Goal: Communication & Community: Answer question/provide support

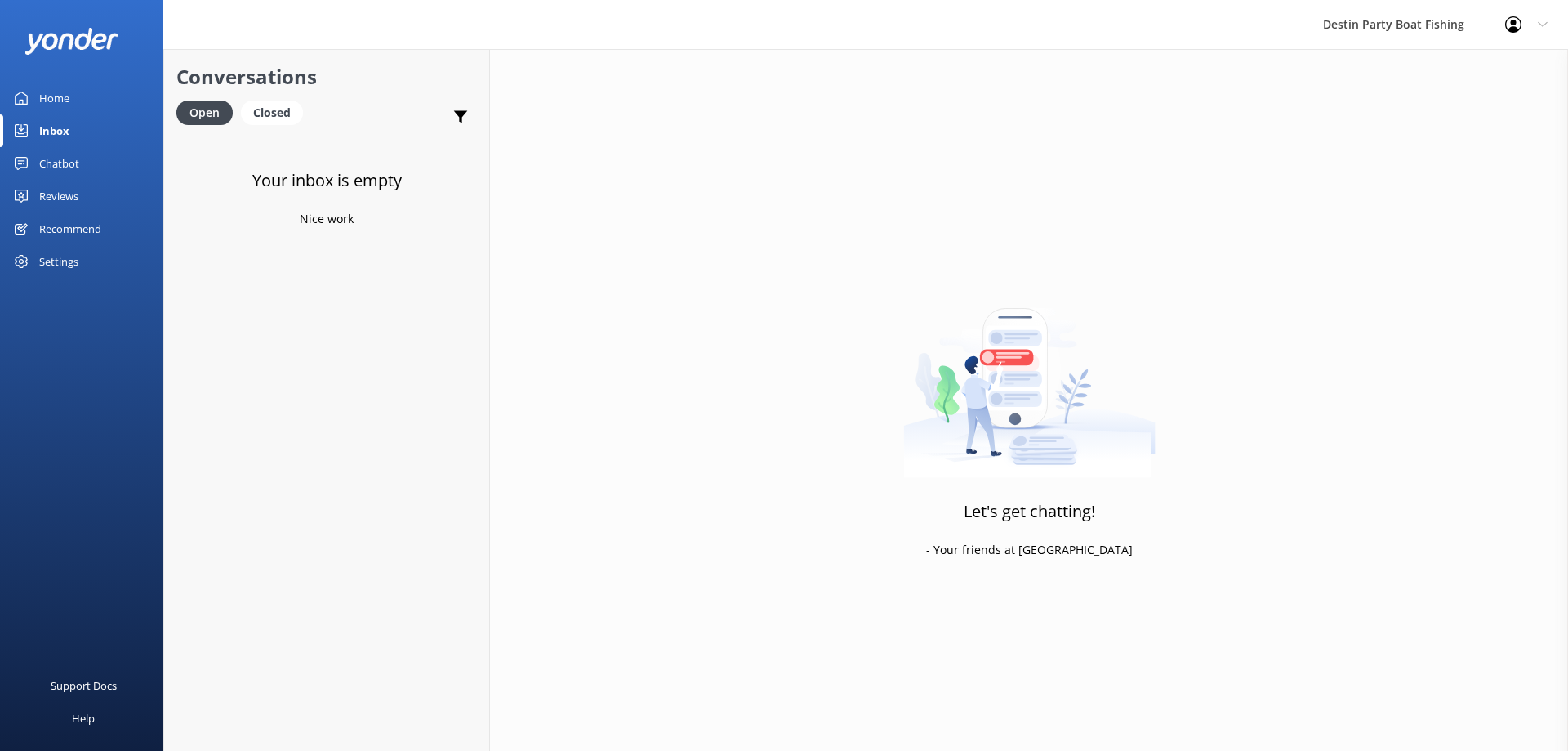
click at [60, 199] on div "Reviews" at bounding box center [60, 195] width 40 height 33
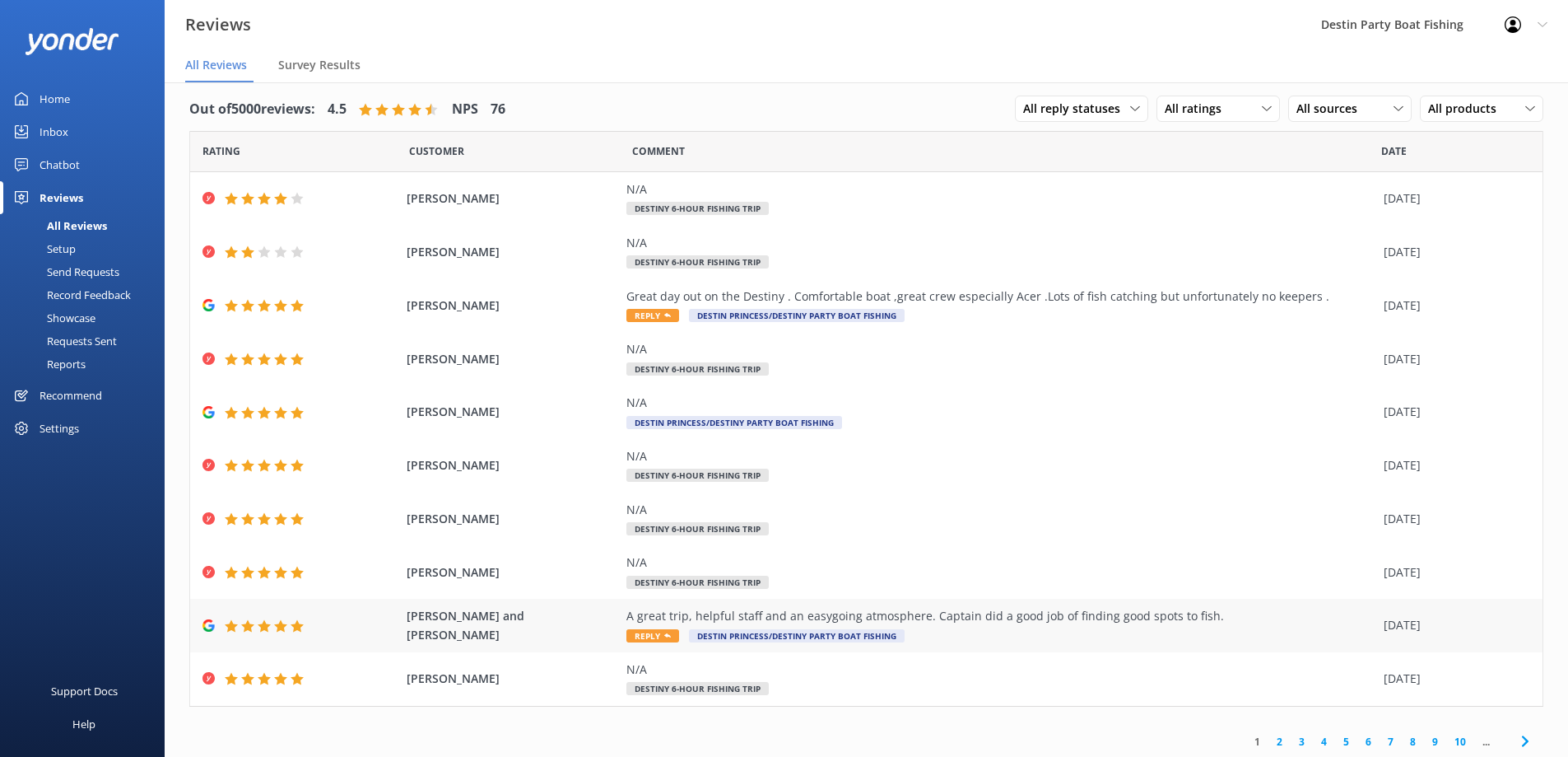
scroll to position [14, 0]
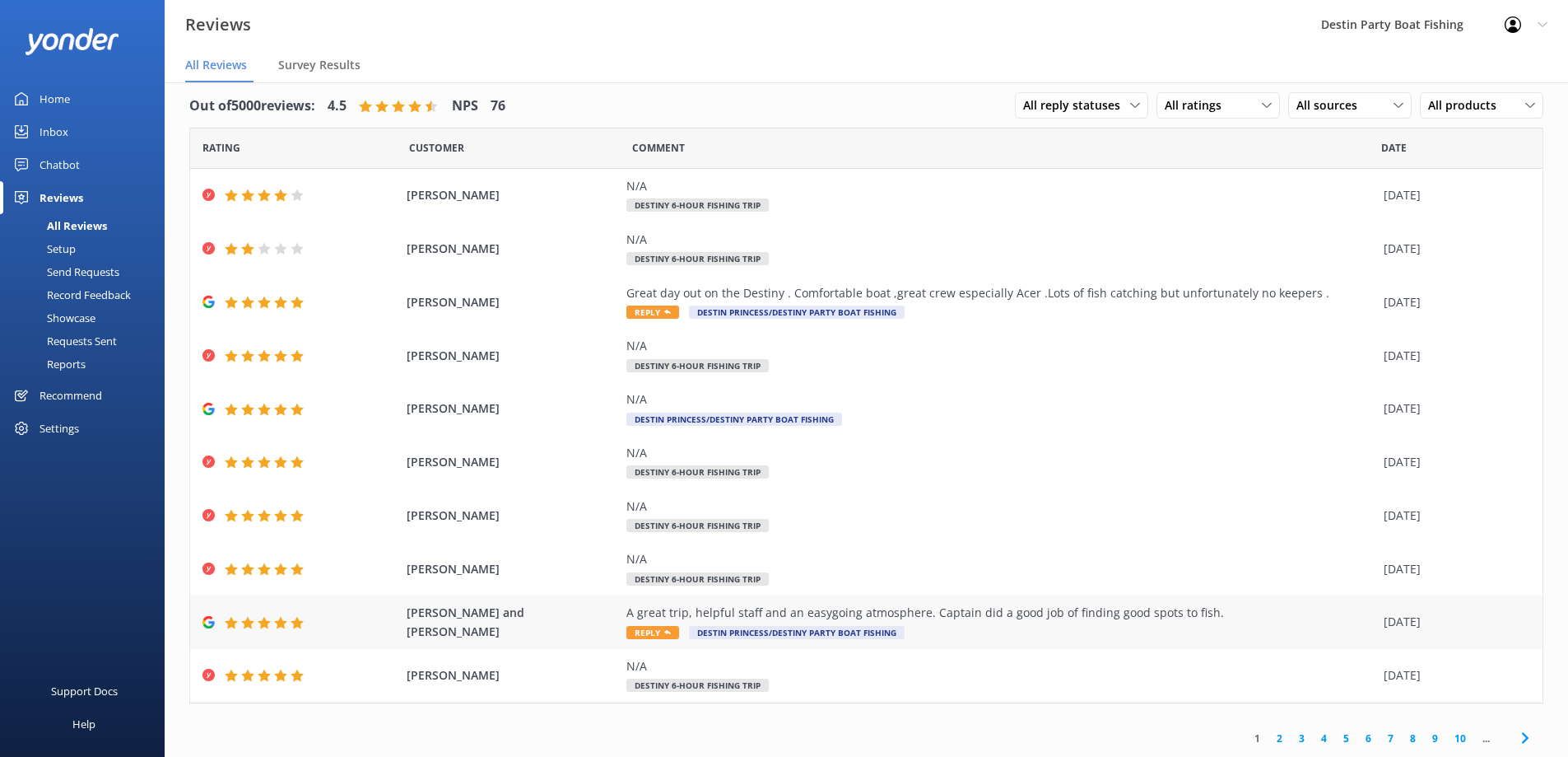
click at [650, 626] on span "Reply" at bounding box center [653, 632] width 53 height 13
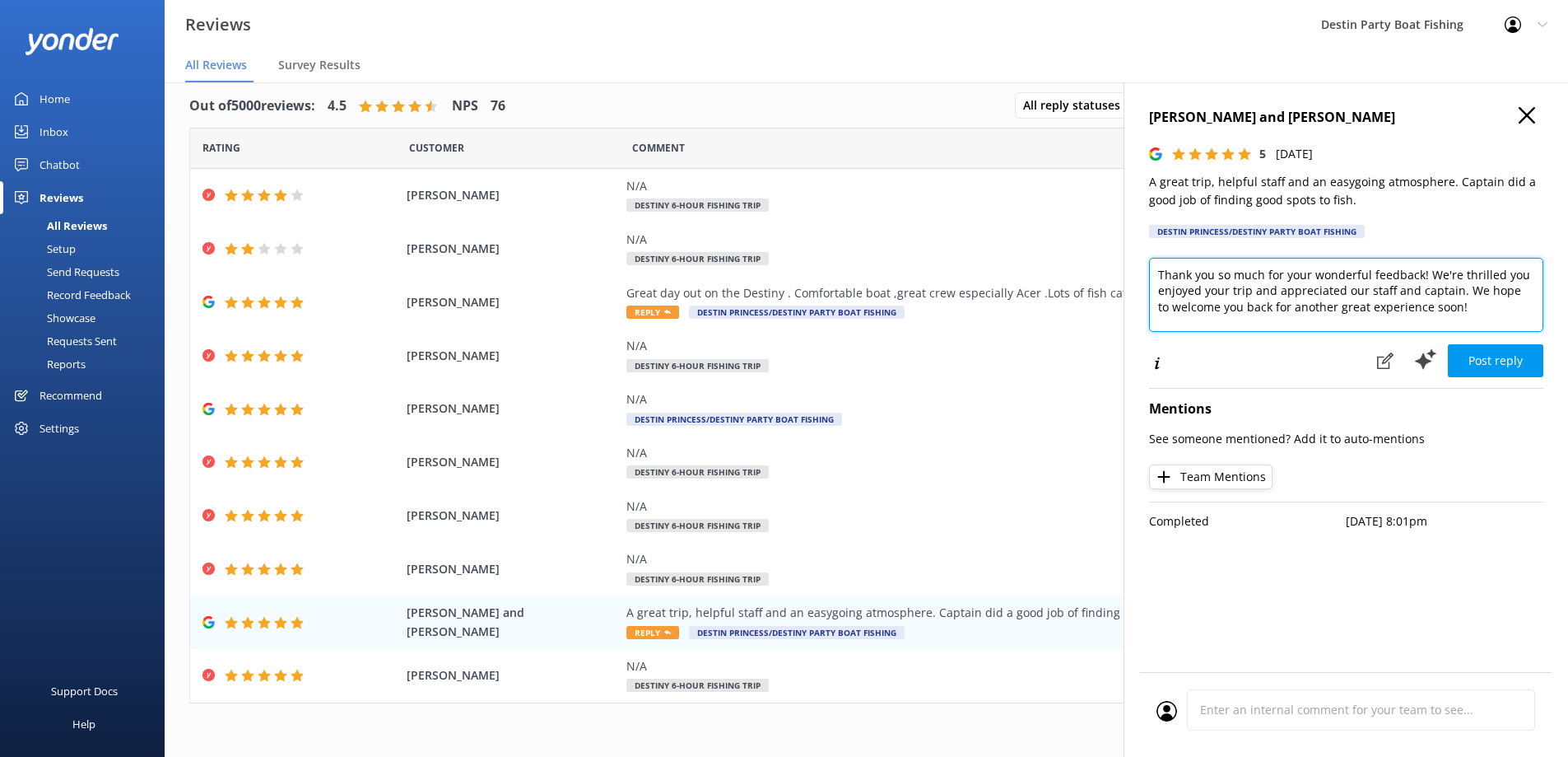
click at [1153, 274] on textarea "Thank you so much for your wonderful feedback! We're thrilled you enjoyed your …" at bounding box center [1346, 295] width 394 height 74
drag, startPoint x: 1417, startPoint y: 292, endPoint x: 1215, endPoint y: 296, distance: 202.0
click at [1215, 296] on textarea "[PERSON_NAME] and [PERSON_NAME], Thank you so much for your wonderful feedback!…" at bounding box center [1346, 295] width 394 height 74
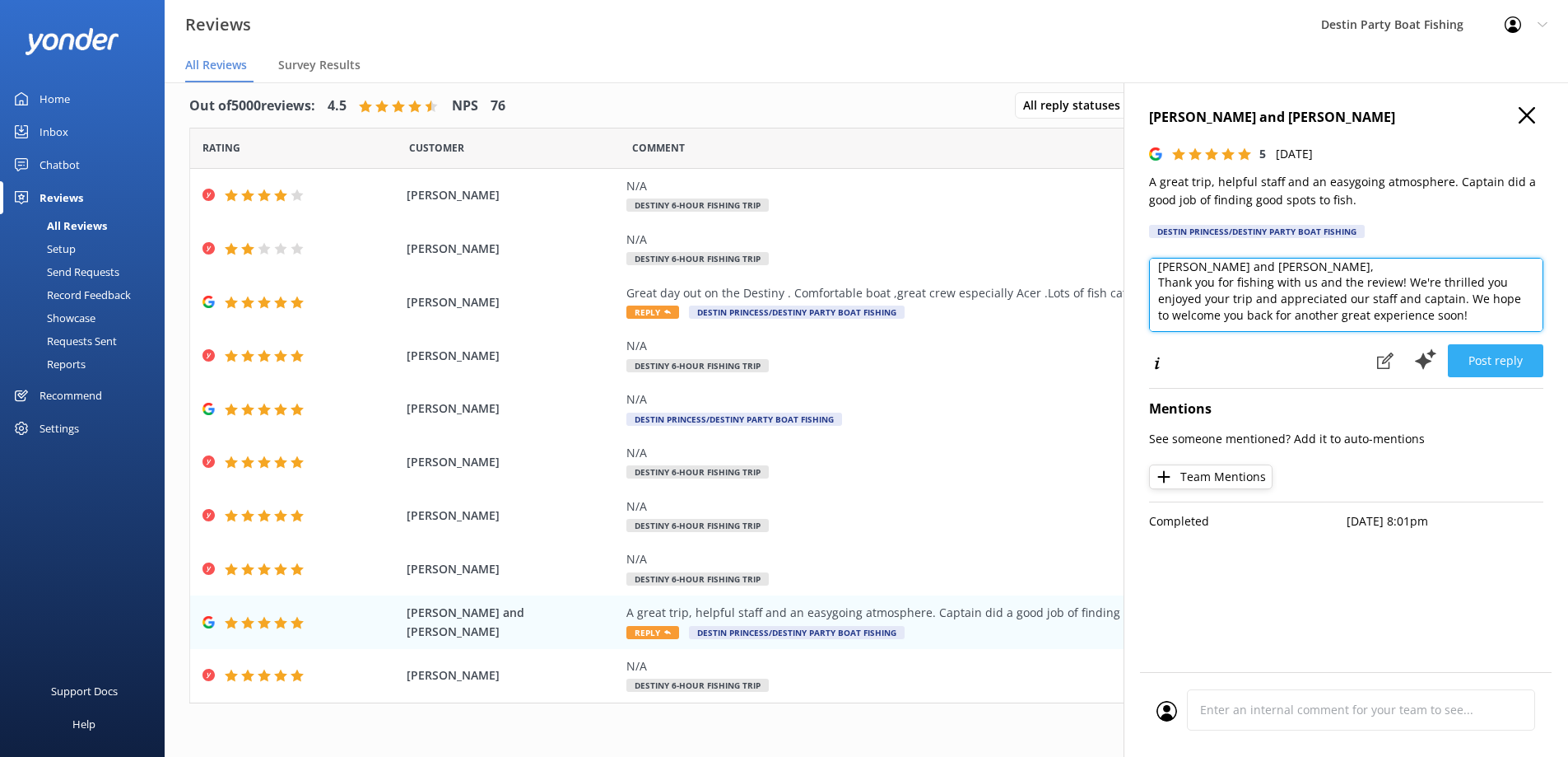
type textarea "[PERSON_NAME] and [PERSON_NAME], Thank you for fishing with us and the review! …"
click at [1463, 355] on button "Post reply" at bounding box center [1496, 360] width 96 height 33
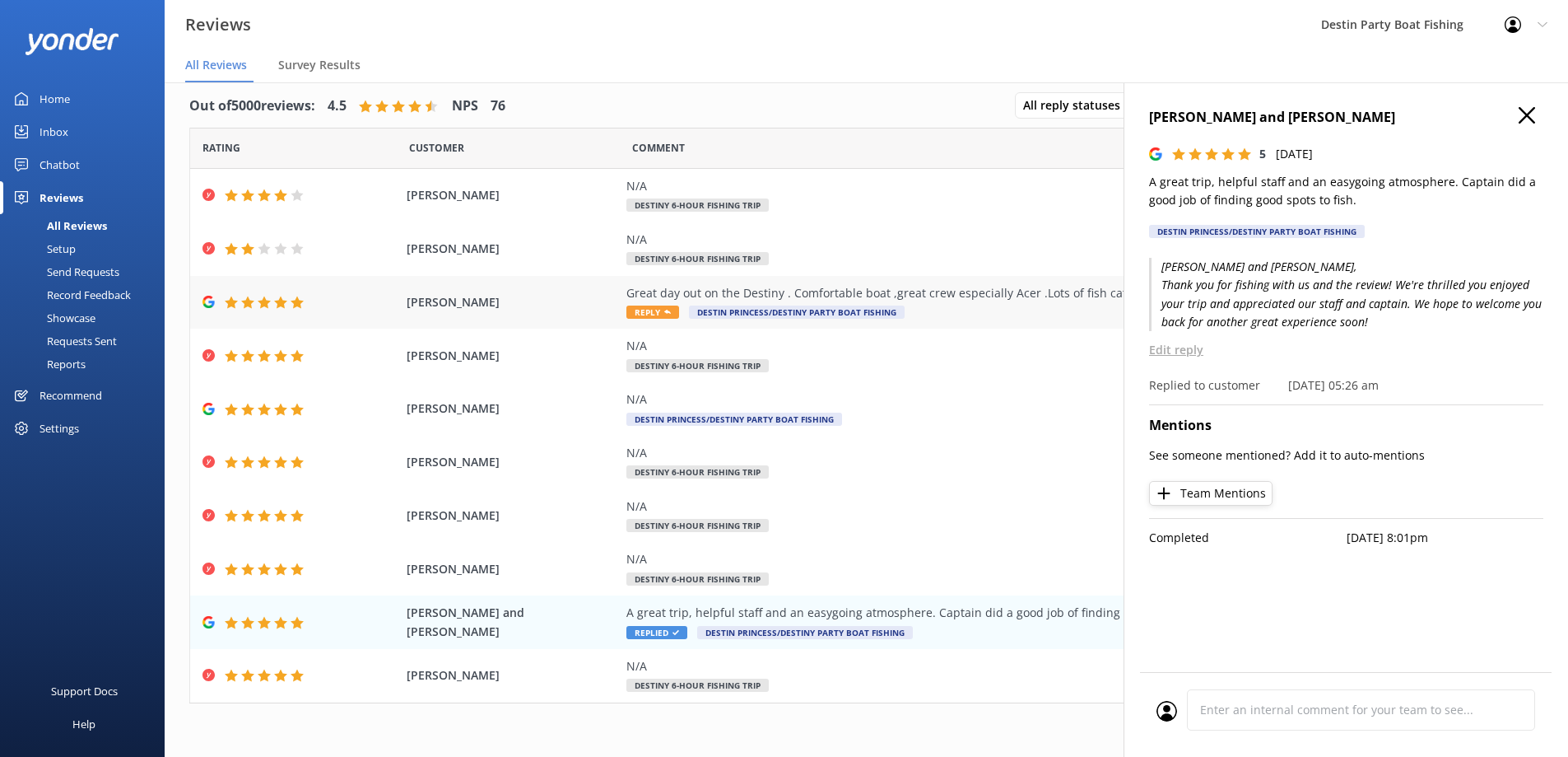
click at [665, 310] on icon at bounding box center [668, 312] width 7 height 7
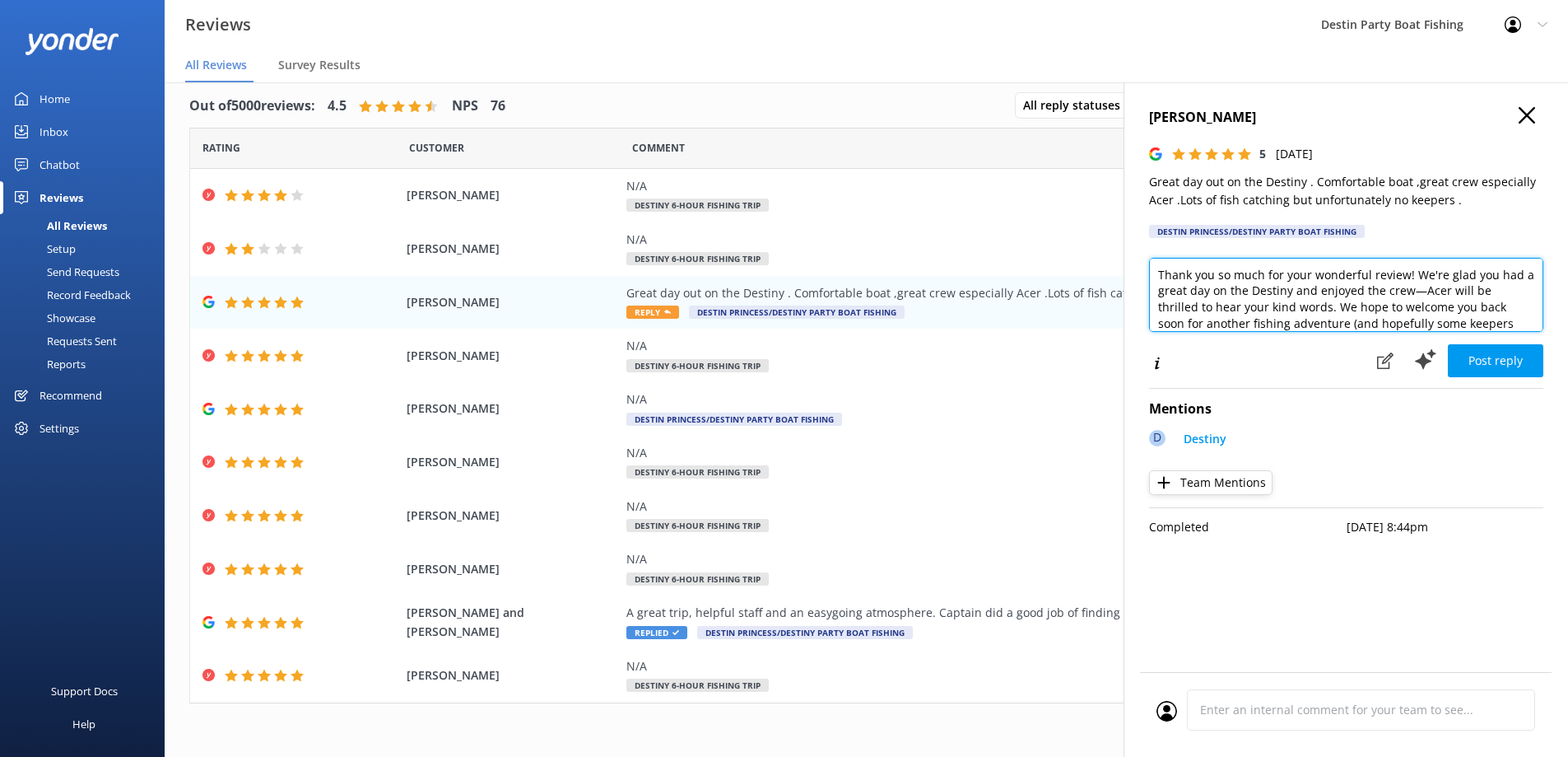
click at [1157, 272] on textarea "Thank you so much for your wonderful review! We're glad you had a great day on …" at bounding box center [1346, 295] width 394 height 74
drag, startPoint x: 1405, startPoint y: 292, endPoint x: 1214, endPoint y: 294, distance: 191.0
click at [1214, 294] on textarea "[PERSON_NAME]. Thank you so much for your wonderful review! We're glad you had …" at bounding box center [1346, 295] width 394 height 74
click at [1445, 307] on textarea "[PERSON_NAME]. Thank you for fishing with us and the review! We're glad you had…" at bounding box center [1346, 295] width 394 height 74
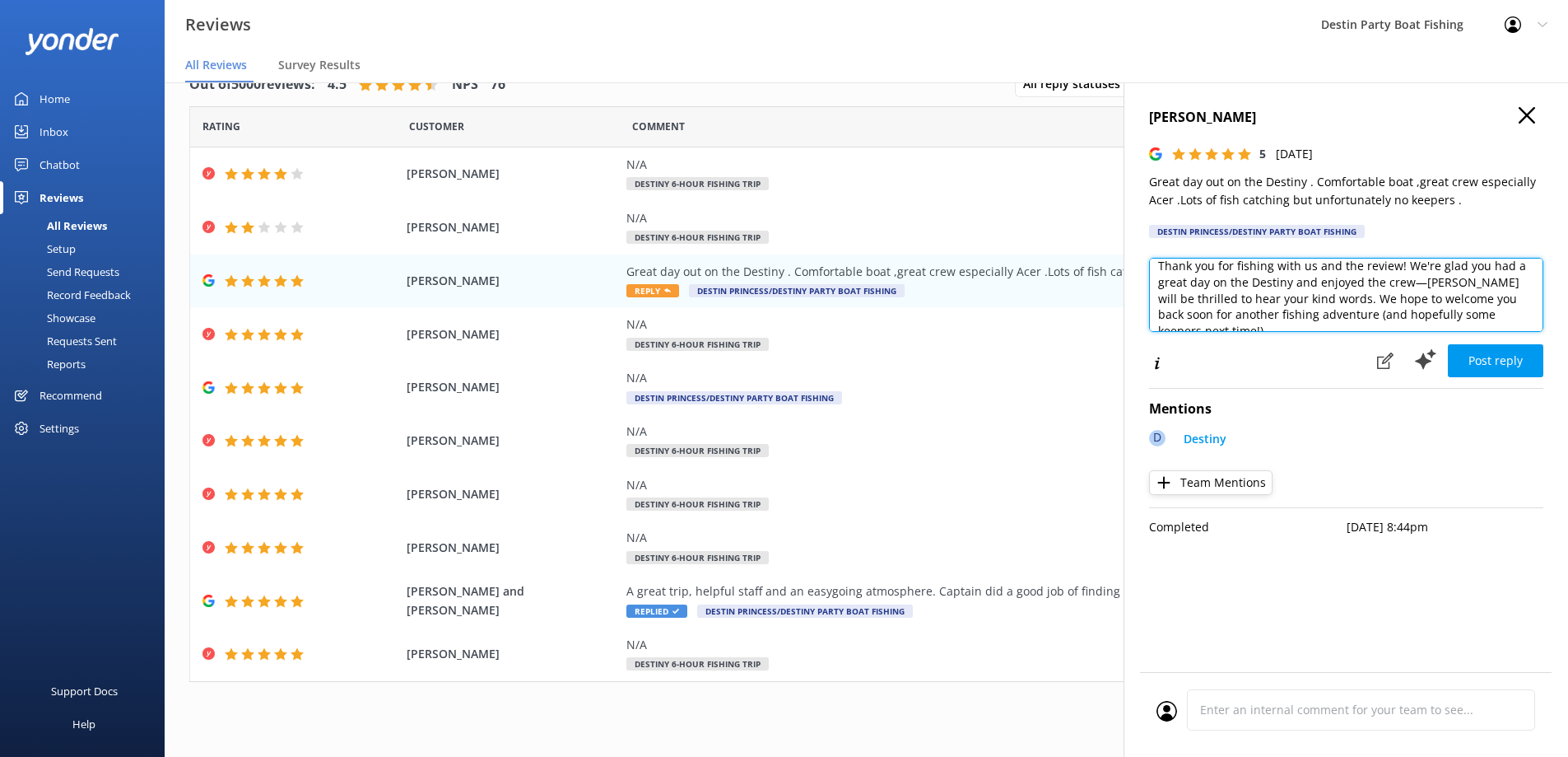
scroll to position [33, 0]
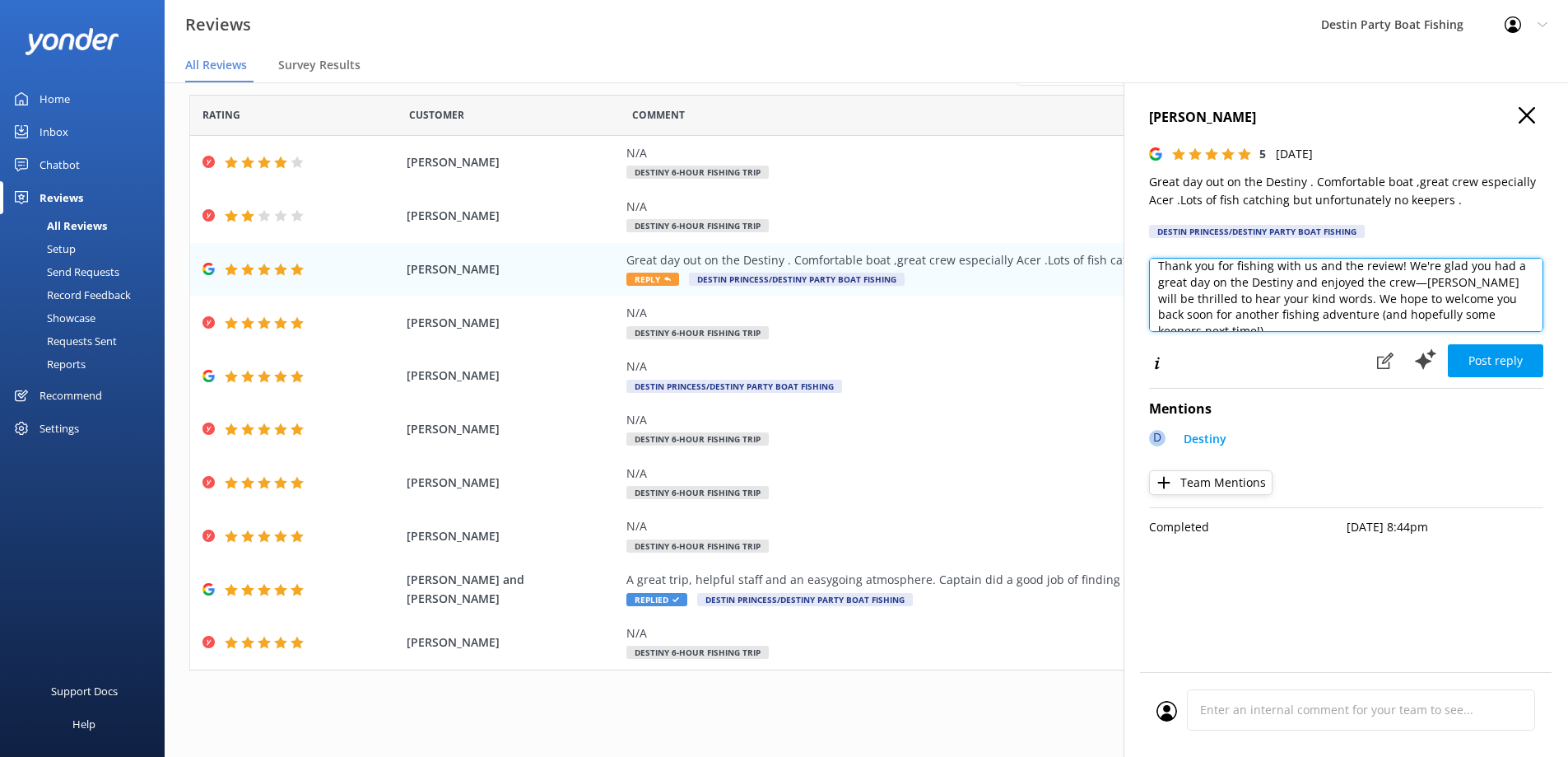
type textarea "[PERSON_NAME]. Thank you for fishing with us and the review! We're glad you had…"
click at [1232, 488] on button "Team Mentions" at bounding box center [1211, 482] width 124 height 25
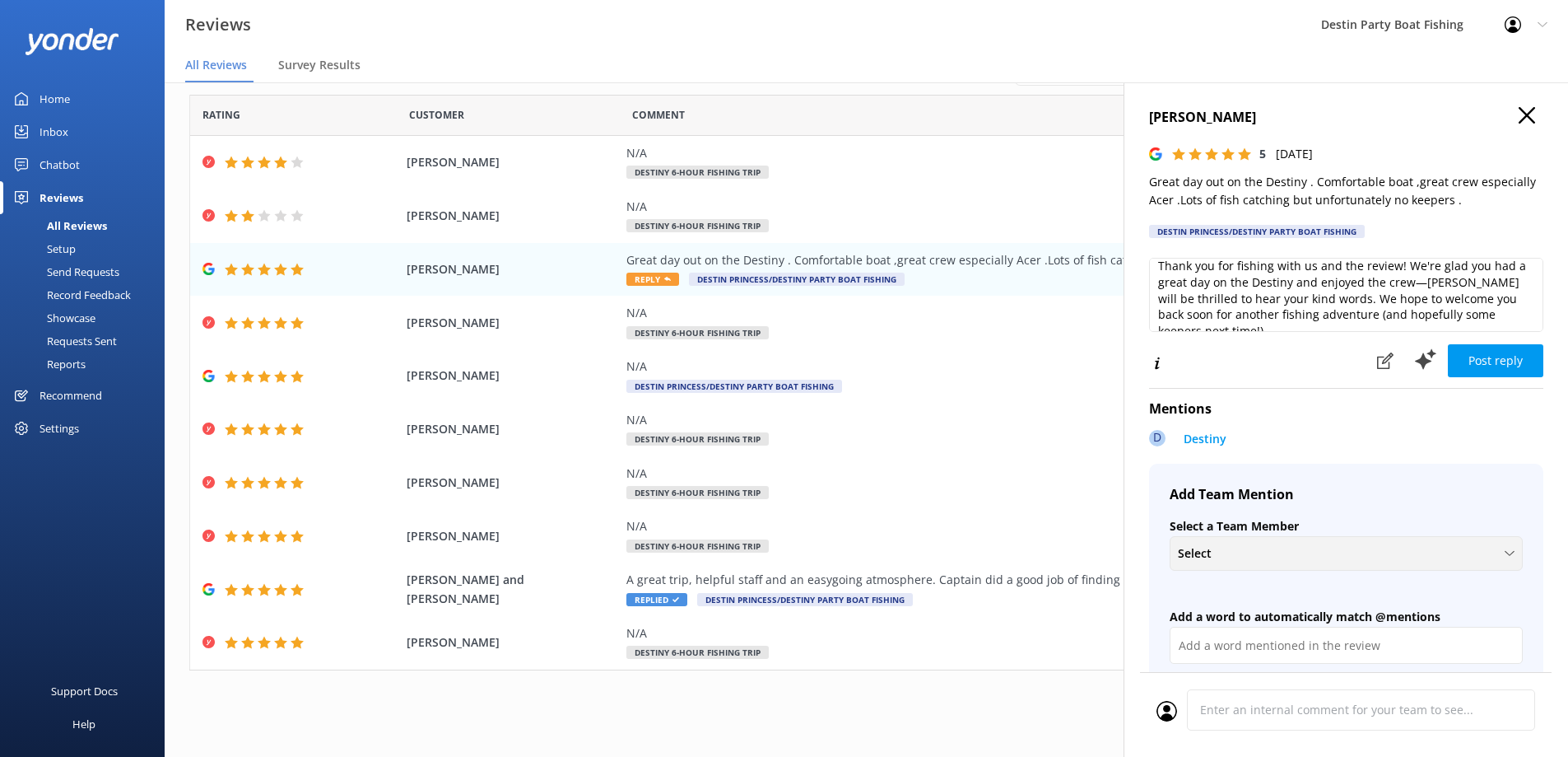
click at [1241, 564] on div "Select + Create a new Team Member [PERSON_NAME] [PERSON_NAME] [PERSON_NAME] [PE…" at bounding box center [1345, 553] width 353 height 35
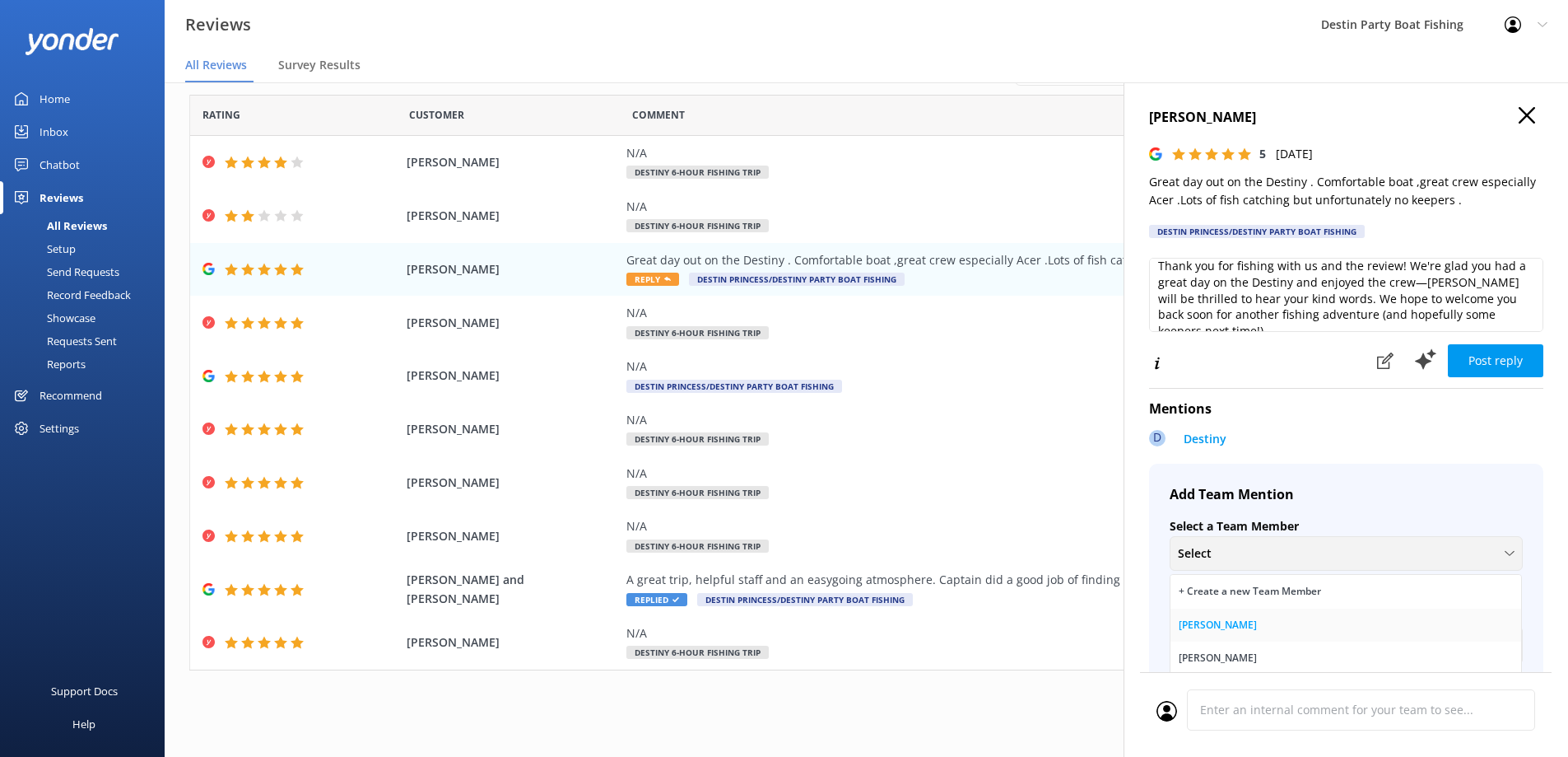
click at [1235, 625] on link "[PERSON_NAME]" at bounding box center [1345, 625] width 351 height 33
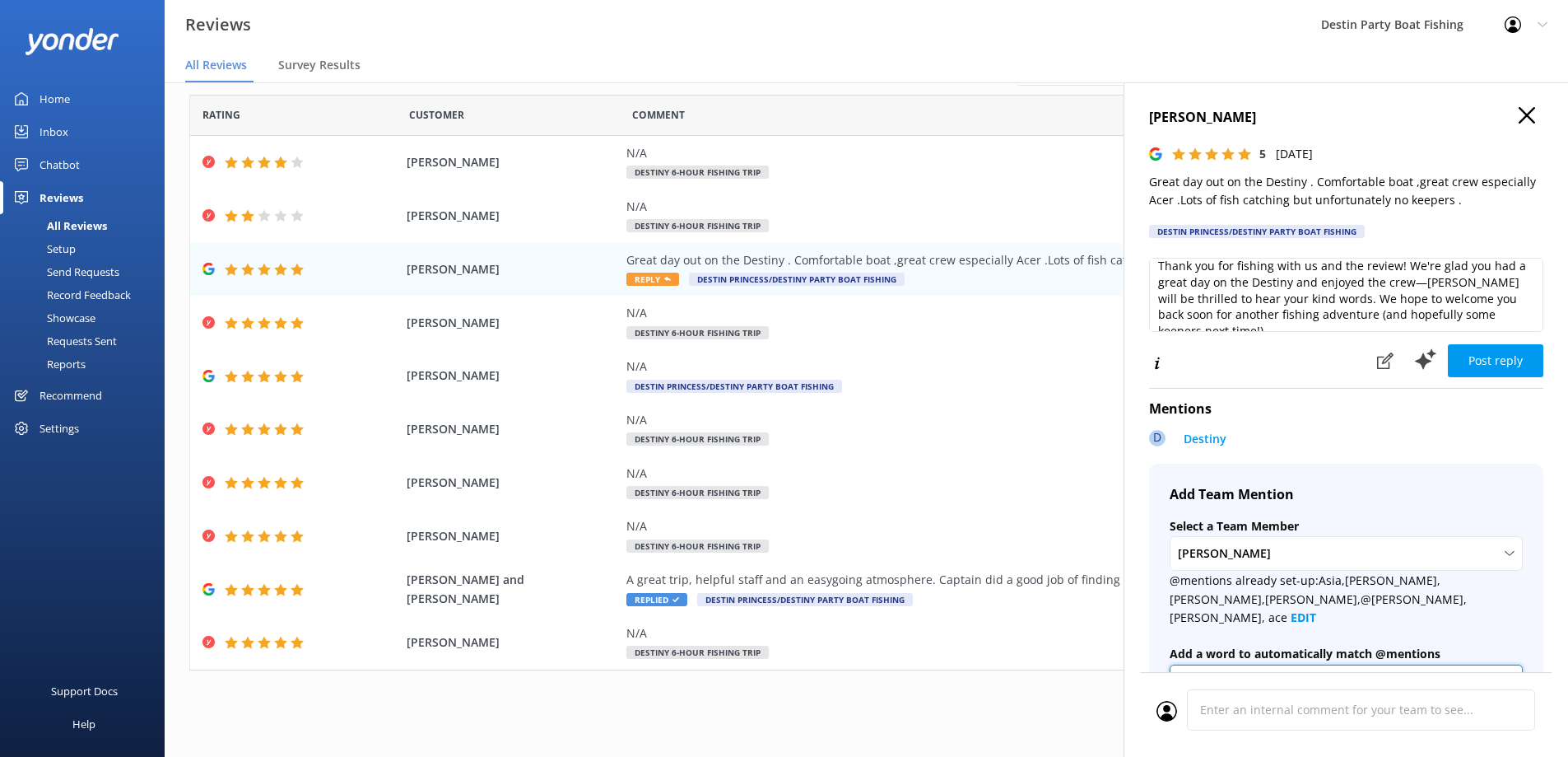
click at [1233, 665] on input "text" at bounding box center [1345, 683] width 353 height 37
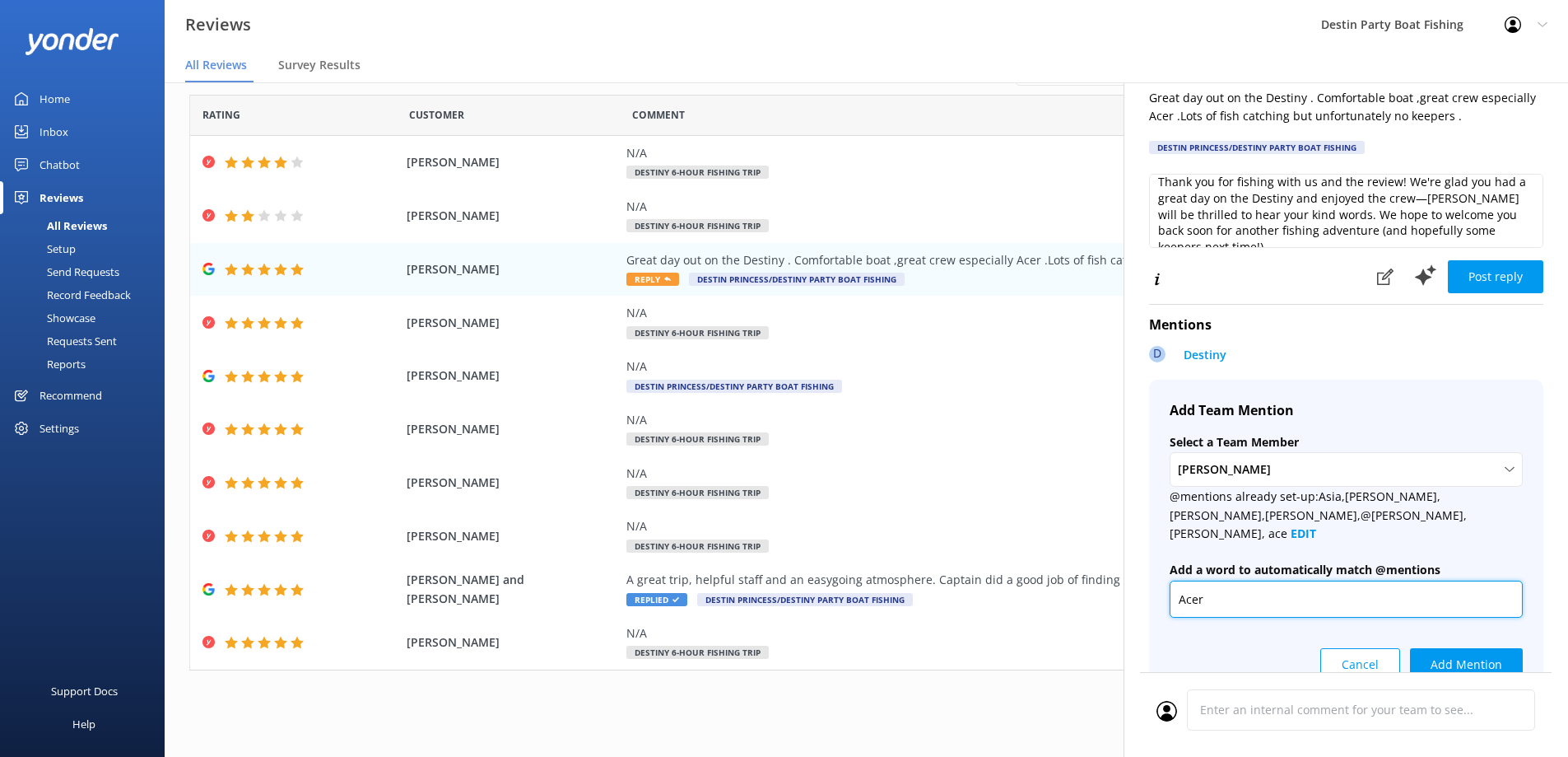
scroll to position [154, 0]
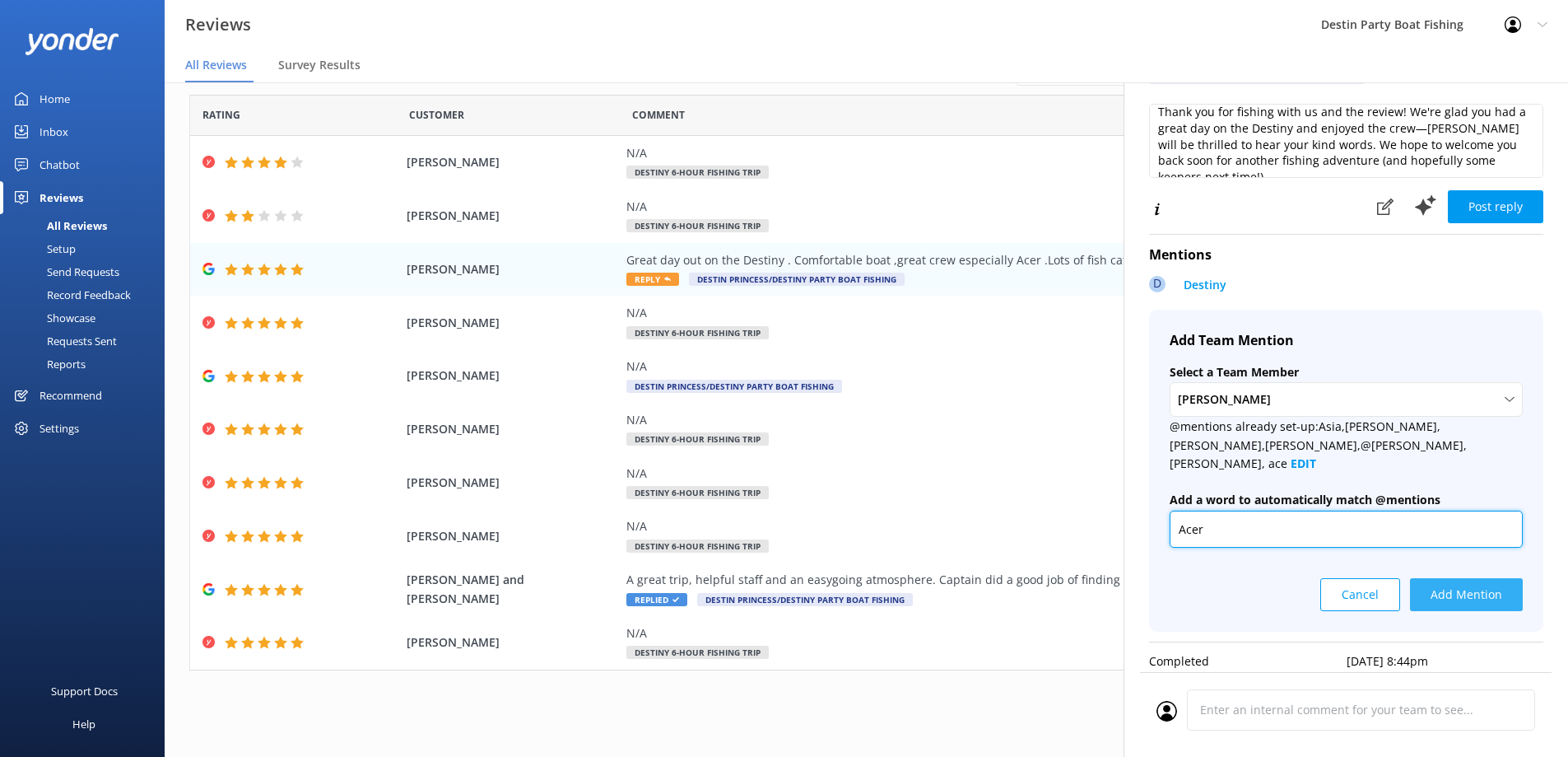
type input "Acer"
click at [1446, 584] on button "Add Mention" at bounding box center [1466, 594] width 113 height 33
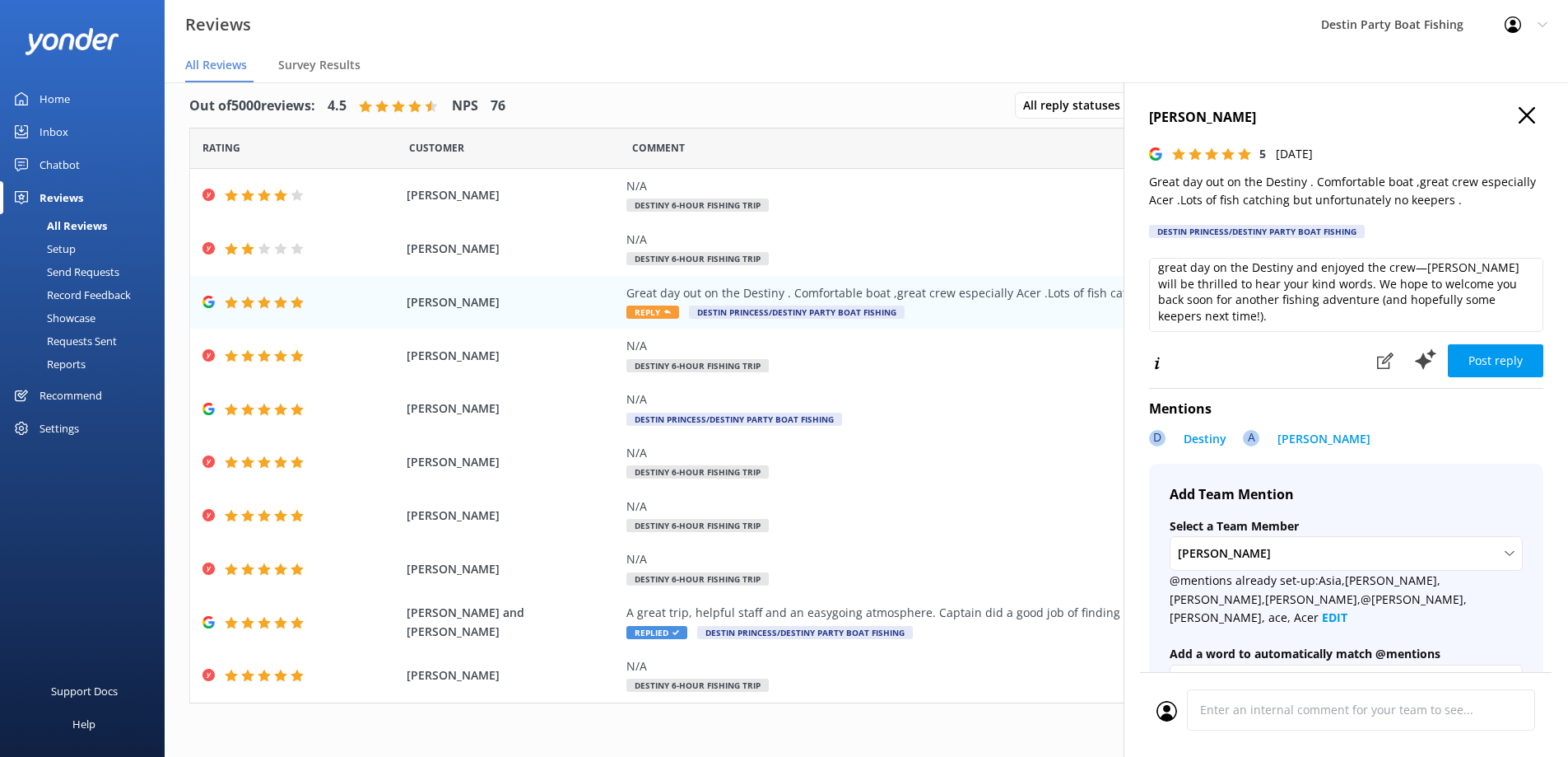
scroll to position [40, 0]
click at [1369, 322] on textarea "[PERSON_NAME]. Thank you for fishing with us and the review! We're glad you had…" at bounding box center [1346, 295] width 394 height 74
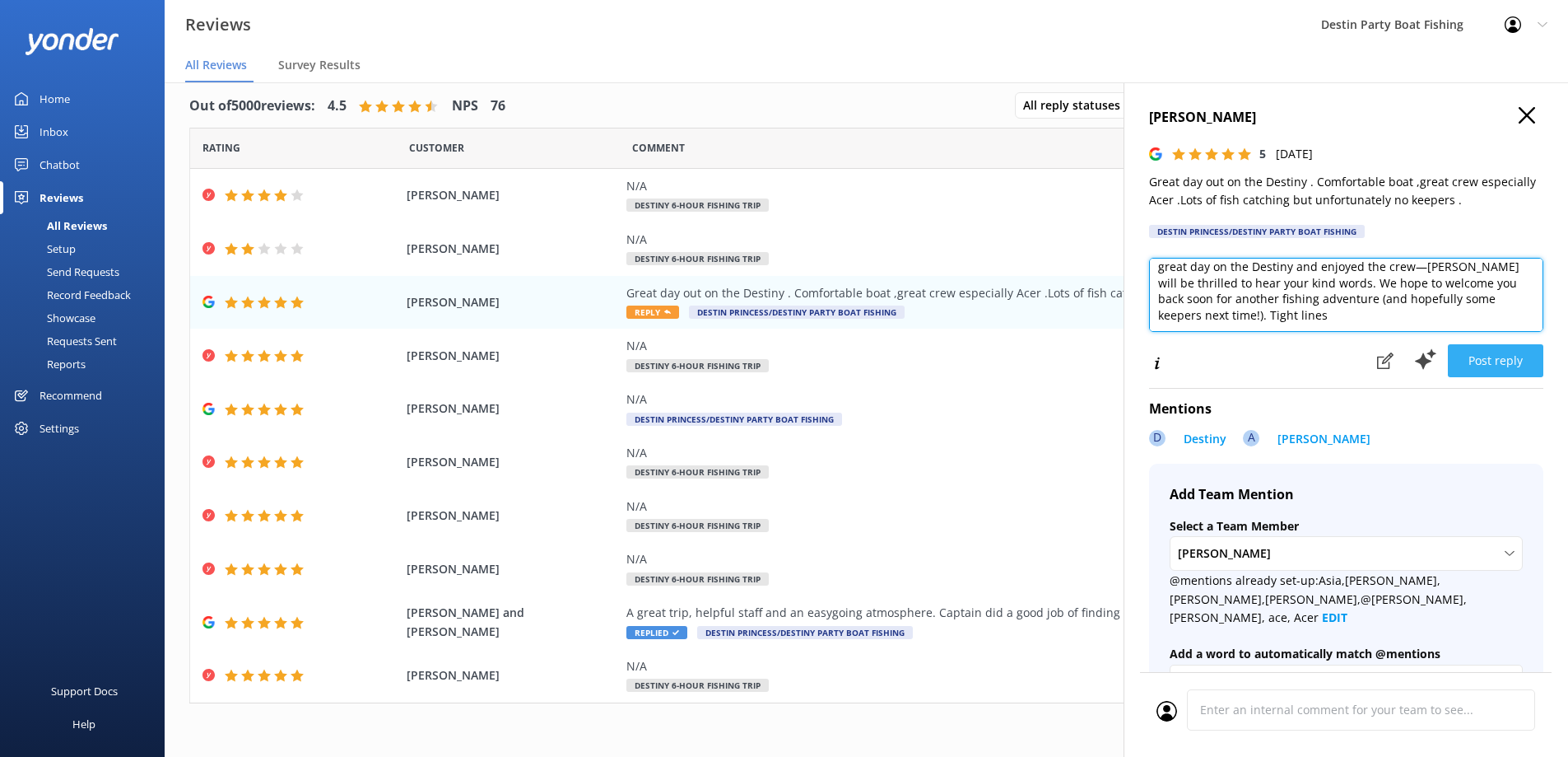
type textarea "[PERSON_NAME]. Thank you for fishing with us and the review! We're glad you had…"
click at [1492, 371] on button "Post reply" at bounding box center [1496, 360] width 96 height 33
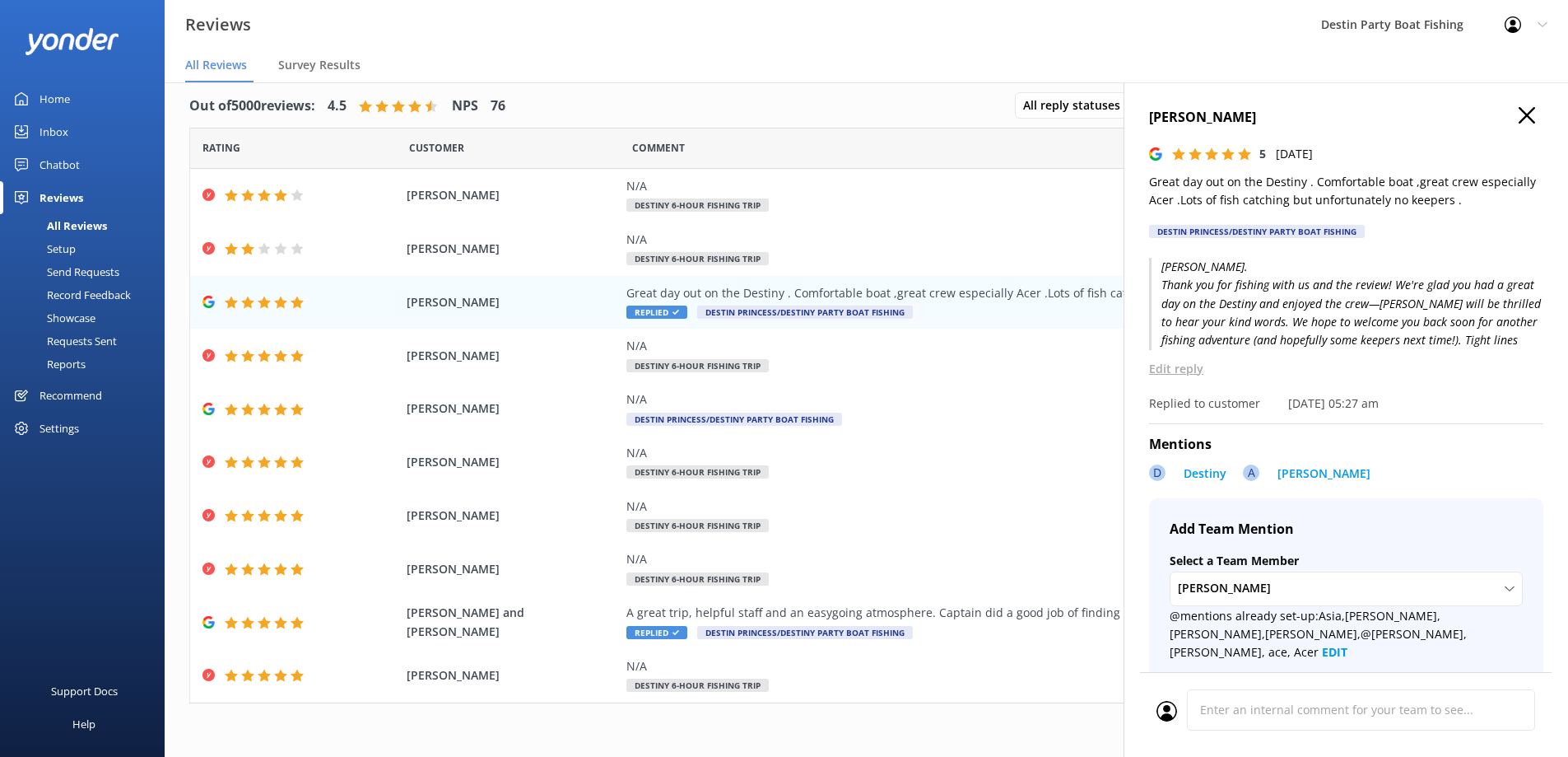
click at [1525, 124] on h4 "[PERSON_NAME]" at bounding box center [1346, 117] width 394 height 21
click at [1518, 118] on use "button" at bounding box center [1526, 115] width 16 height 16
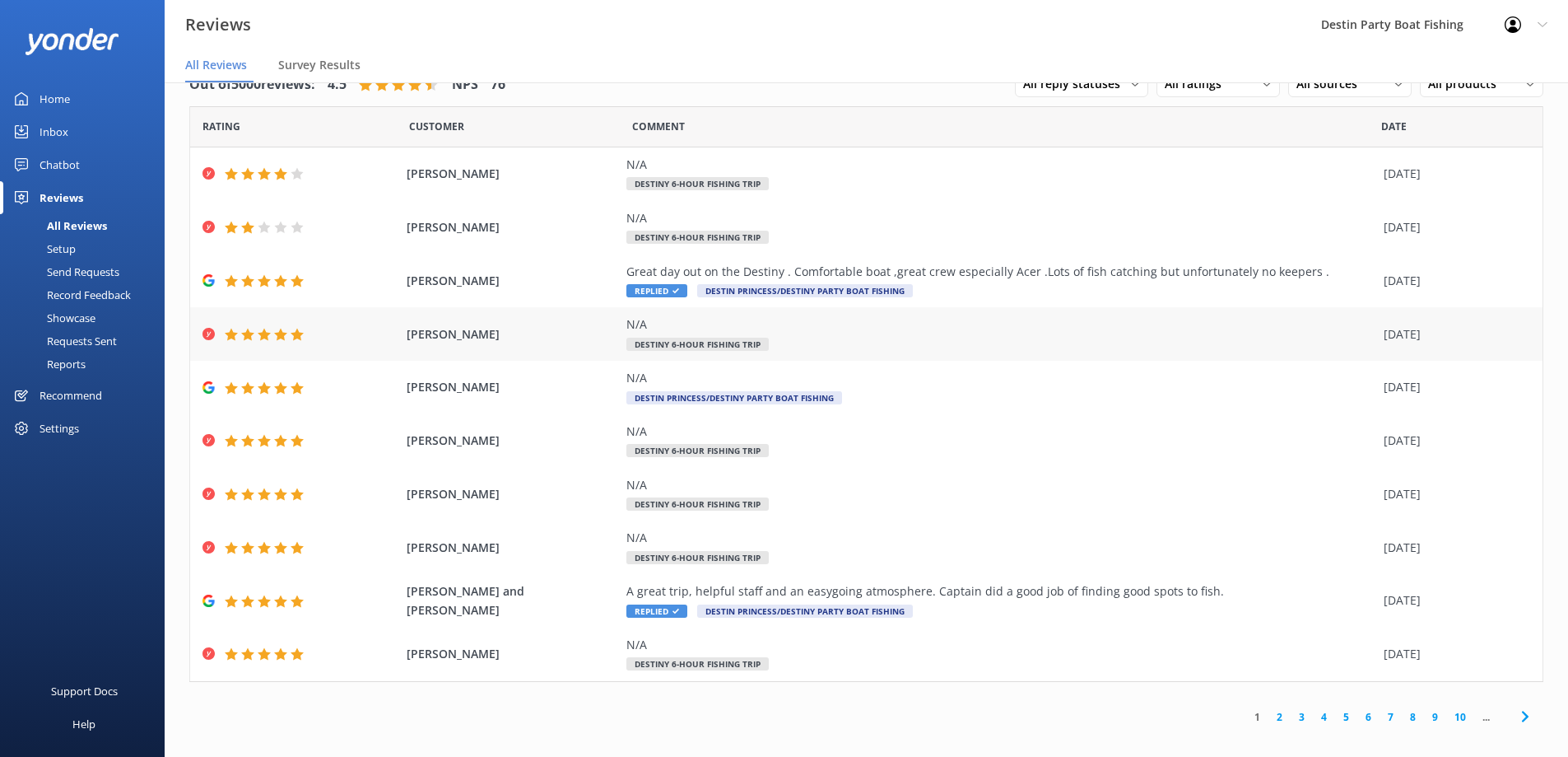
scroll to position [33, 0]
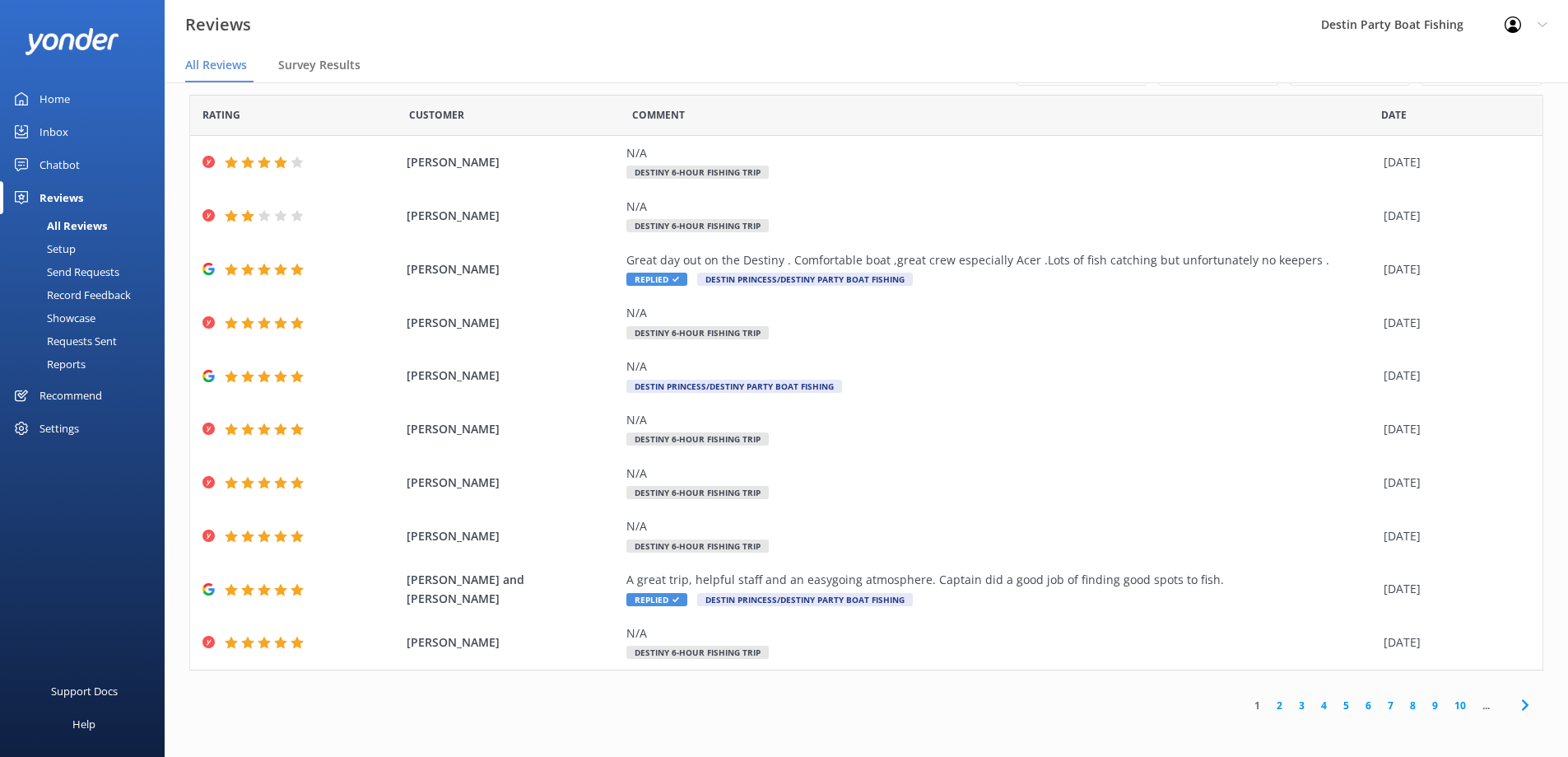
click at [1272, 711] on link "2" at bounding box center [1279, 706] width 22 height 16
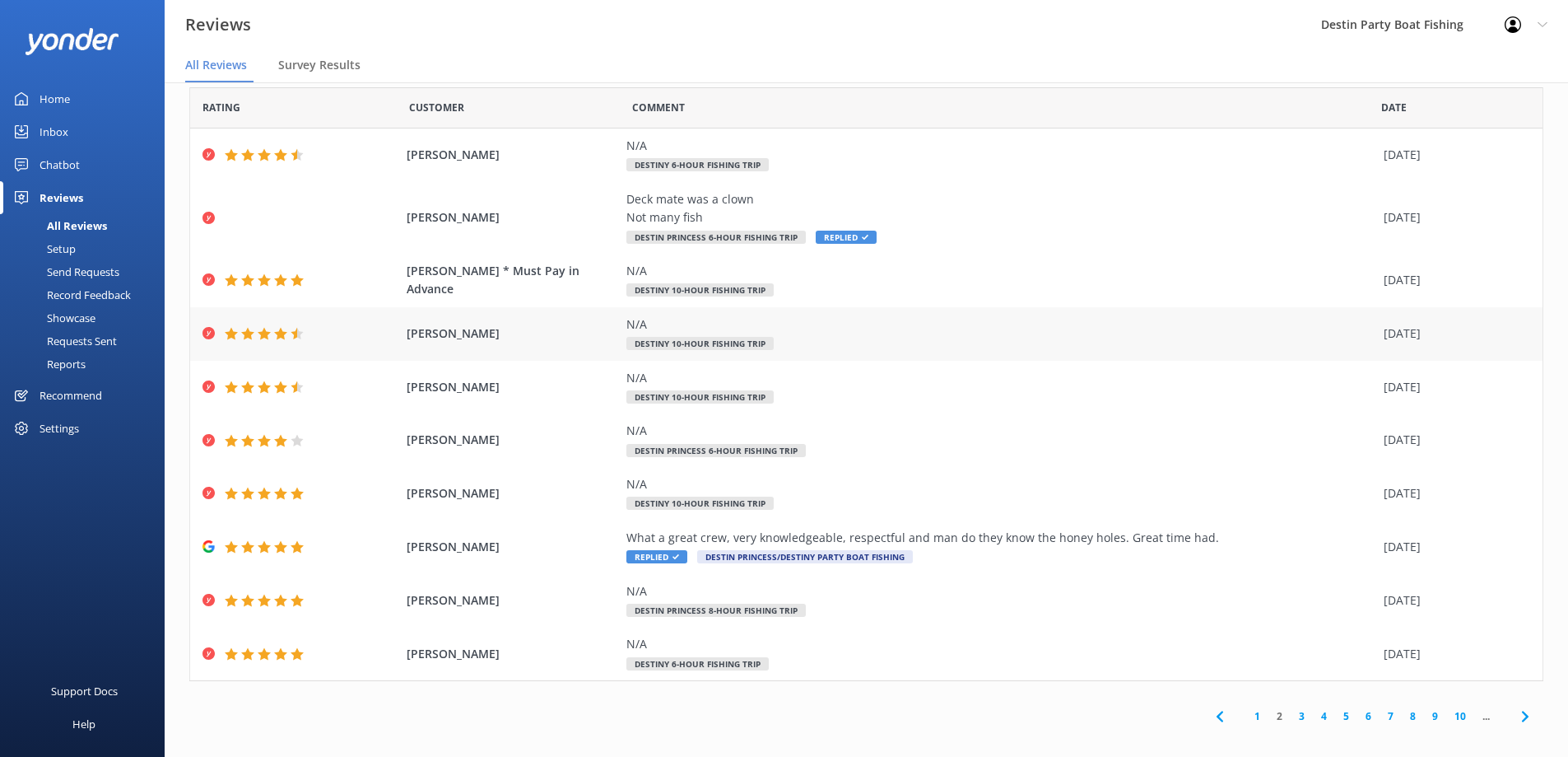
scroll to position [32, 0]
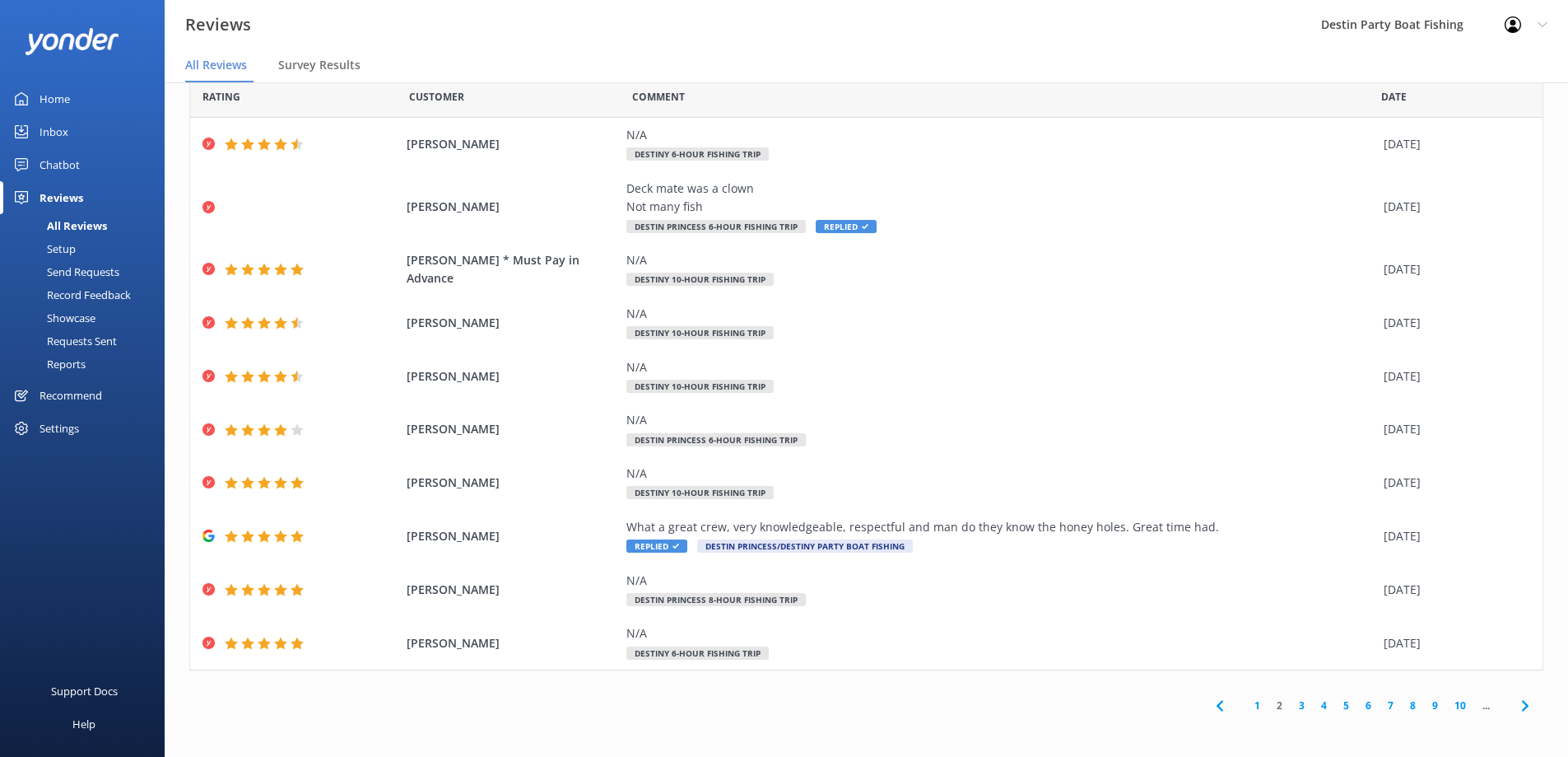
click at [1245, 714] on div "1 2 3 4 5 6 7 8 9 10 ..." at bounding box center [1372, 705] width 343 height 37
click at [1246, 712] on link "1" at bounding box center [1257, 706] width 22 height 16
